Goal: Task Accomplishment & Management: Use online tool/utility

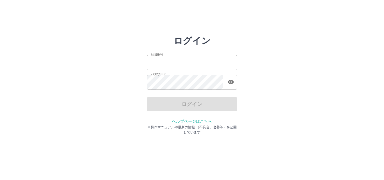
type input "*******"
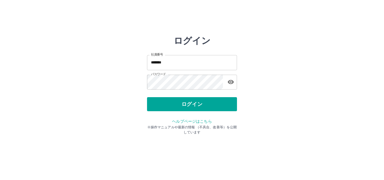
click at [194, 100] on div "ログイン" at bounding box center [192, 104] width 90 height 14
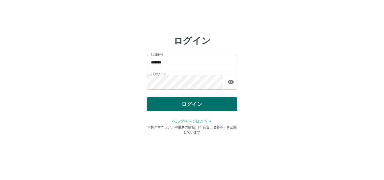
click at [198, 104] on button "ログイン" at bounding box center [192, 104] width 90 height 14
